Goal: Navigation & Orientation: Find specific page/section

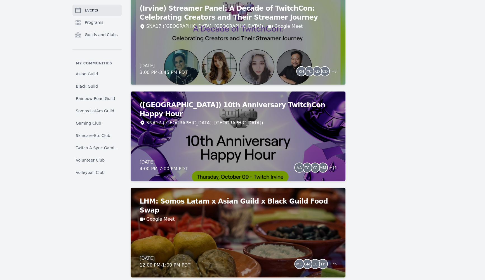
scroll to position [554, 0]
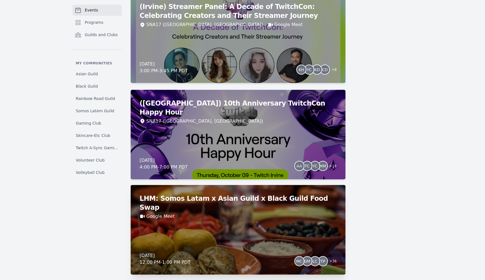
click at [215, 213] on div "Google Meet" at bounding box center [238, 216] width 197 height 7
